Goal: Transaction & Acquisition: Purchase product/service

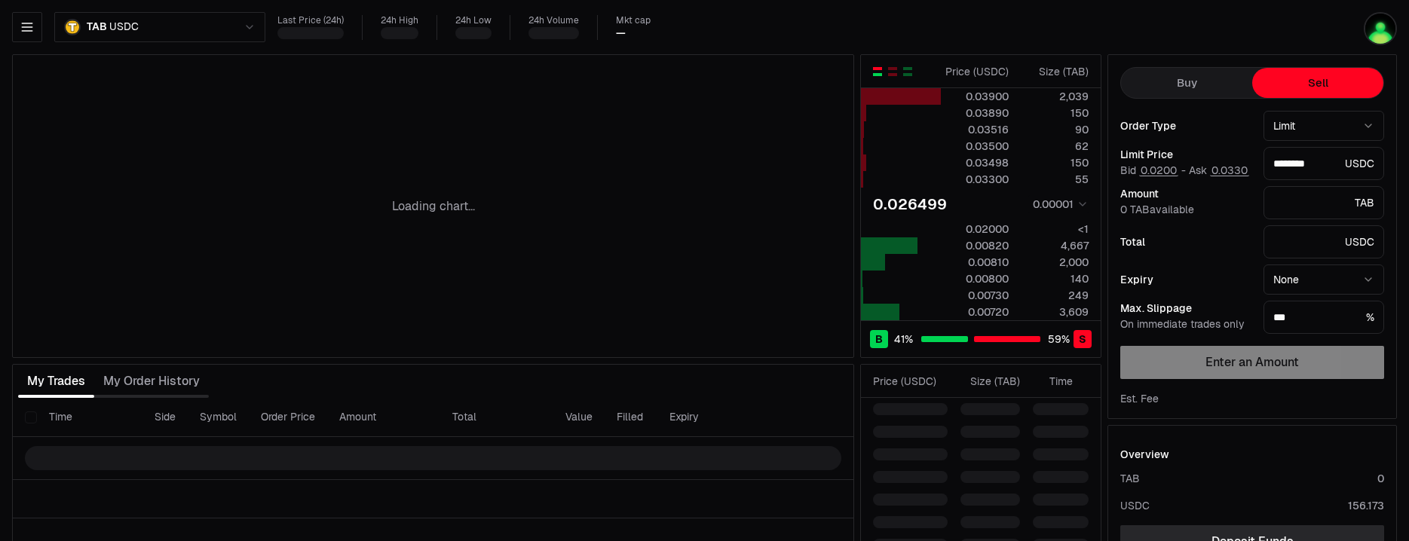
type input "********"
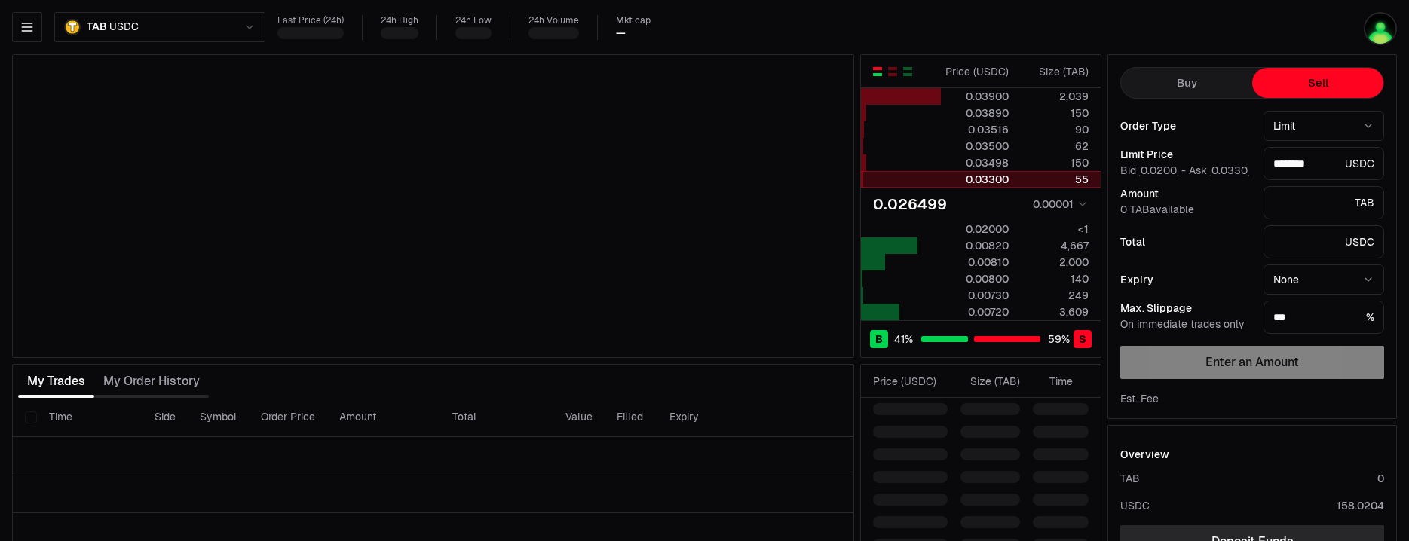
click at [980, 176] on div "0.03300" at bounding box center [975, 179] width 67 height 15
